Goal: Find specific page/section: Find specific page/section

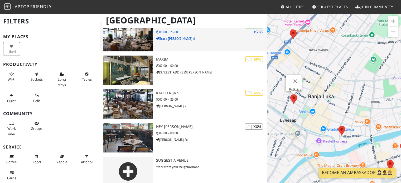
scroll to position [91, 0]
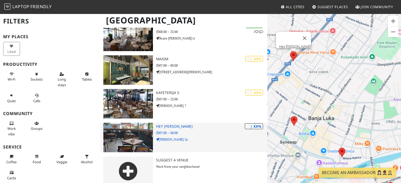
click at [127, 143] on img at bounding box center [127, 138] width 49 height 30
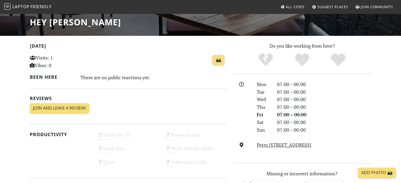
scroll to position [91, 0]
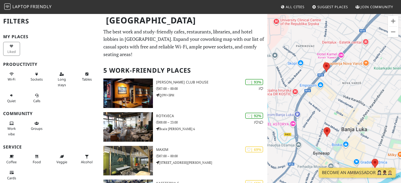
drag, startPoint x: 331, startPoint y: 72, endPoint x: 365, endPoint y: 83, distance: 35.8
click at [365, 83] on div "To navigate, press the arrow keys." at bounding box center [335, 104] width 134 height 183
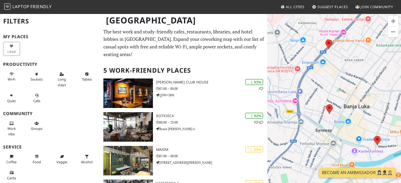
drag, startPoint x: 358, startPoint y: 75, endPoint x: 359, endPoint y: 53, distance: 22.5
click at [359, 53] on div "To navigate, press the arrow keys." at bounding box center [335, 104] width 134 height 183
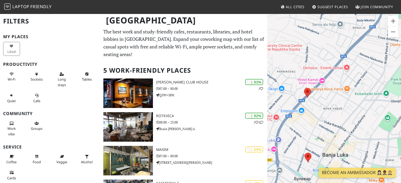
drag, startPoint x: 367, startPoint y: 56, endPoint x: 344, endPoint y: 105, distance: 54.5
click at [344, 105] on div "To navigate, press the arrow keys." at bounding box center [335, 104] width 134 height 183
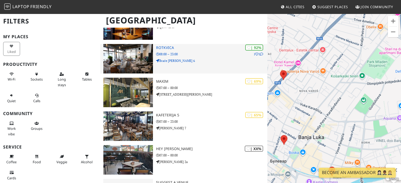
scroll to position [79, 0]
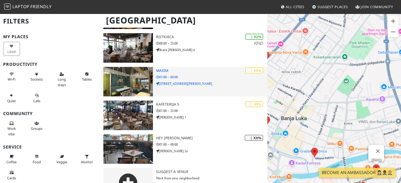
click at [201, 75] on p "07:00 – 00:00" at bounding box center [212, 77] width 112 height 5
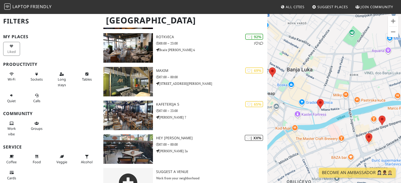
drag, startPoint x: 374, startPoint y: 117, endPoint x: 379, endPoint y: 60, distance: 57.2
click at [379, 60] on div "To navigate, press the arrow keys." at bounding box center [335, 104] width 134 height 183
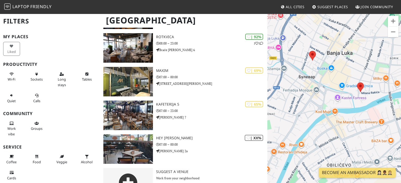
drag, startPoint x: 342, startPoint y: 104, endPoint x: 388, endPoint y: 96, distance: 47.3
click at [388, 96] on div "To navigate, press the arrow keys." at bounding box center [335, 104] width 134 height 183
